Goal: Find specific page/section: Find specific page/section

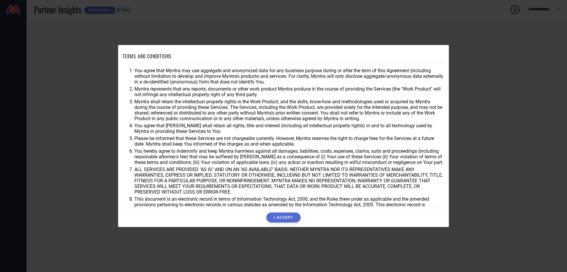
click at [284, 217] on button "I ACCEPT" at bounding box center [284, 217] width 34 height 10
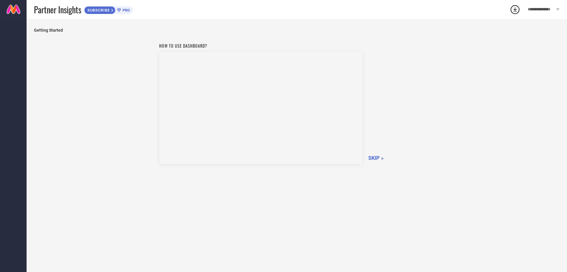
click at [377, 161] on span "SKIP »" at bounding box center [376, 158] width 15 height 6
